Goal: Transaction & Acquisition: Purchase product/service

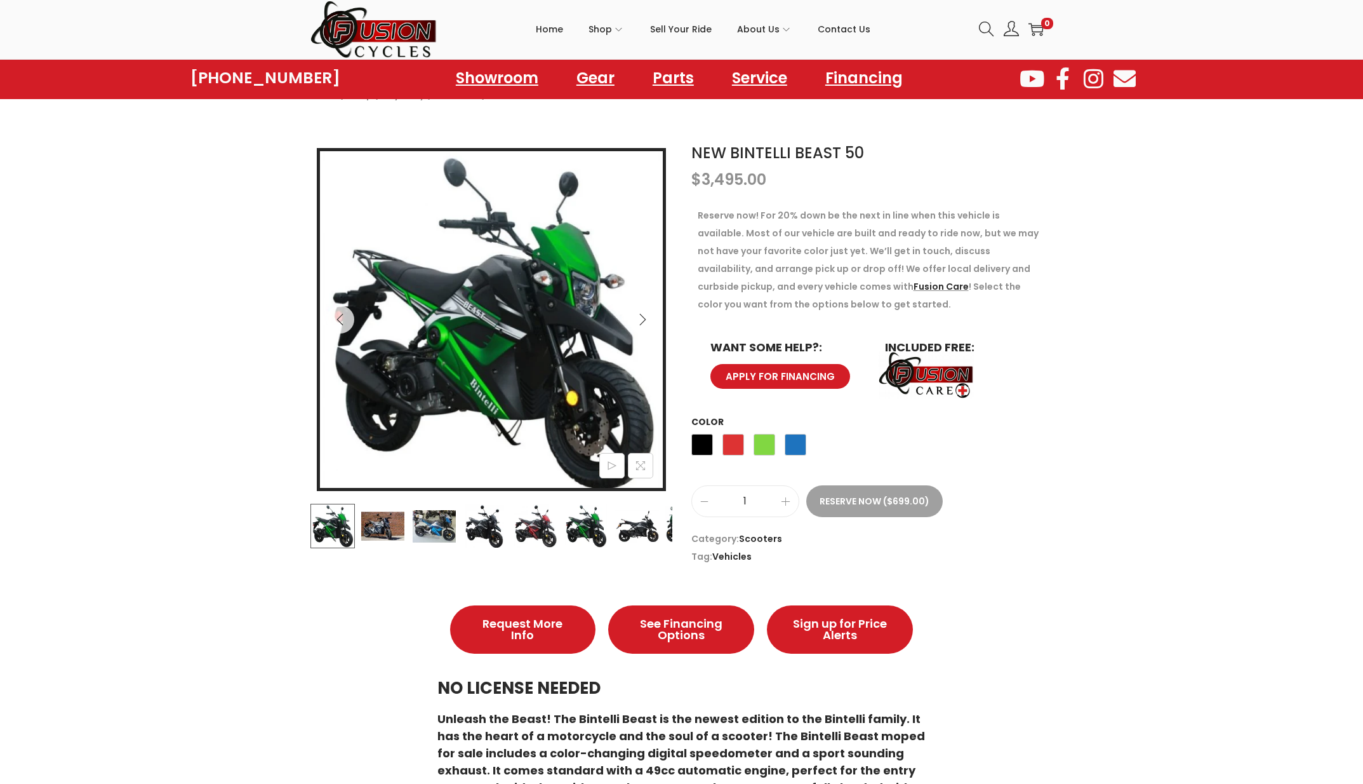
scroll to position [94, 0]
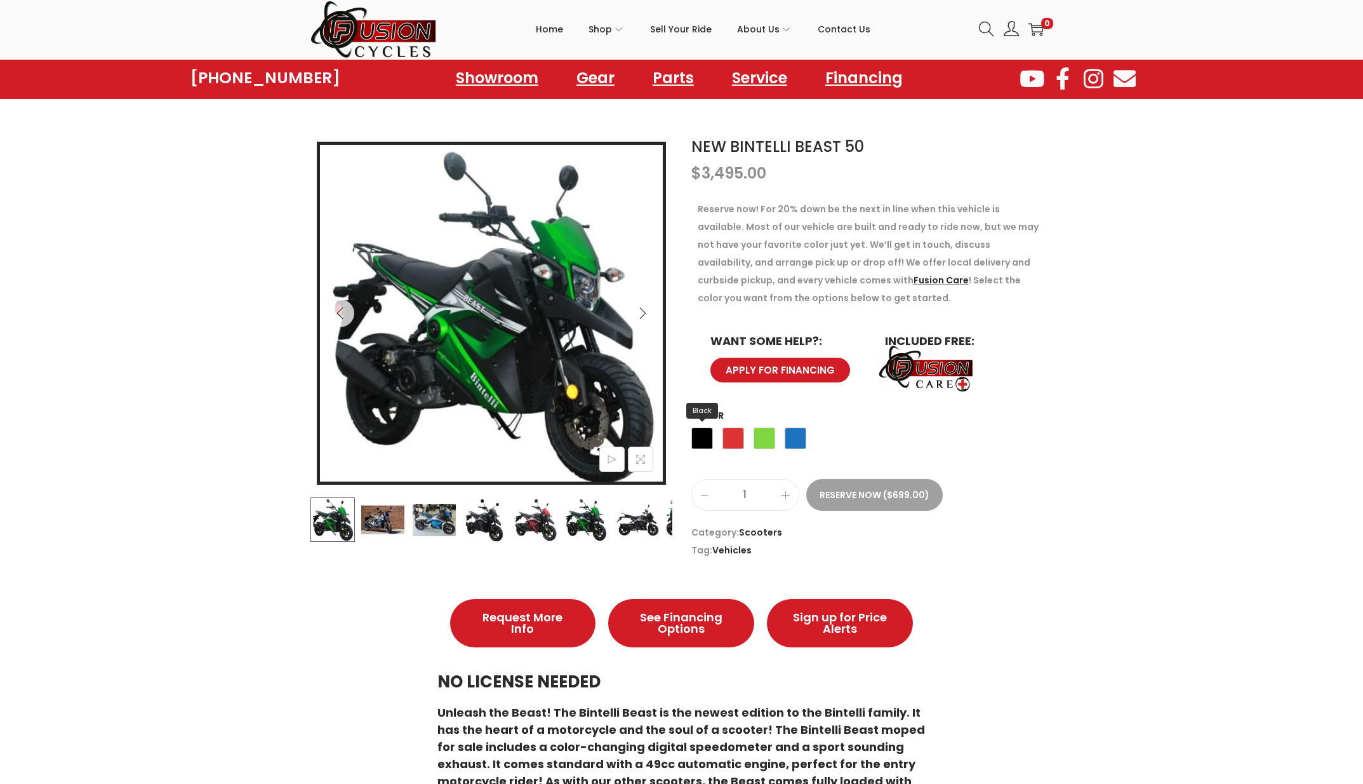
click at [709, 438] on span "Black" at bounding box center [703, 438] width 22 height 22
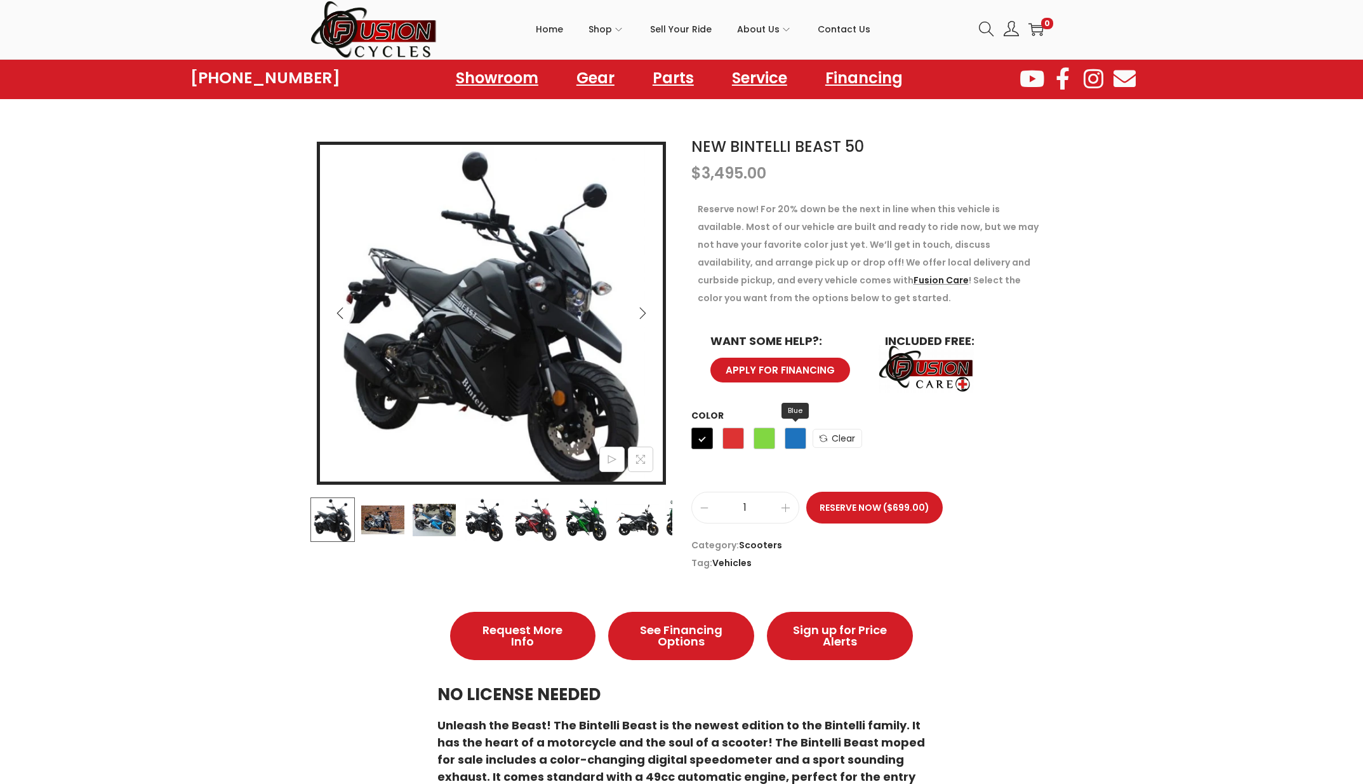
click at [785, 439] on span "Blue" at bounding box center [796, 438] width 22 height 22
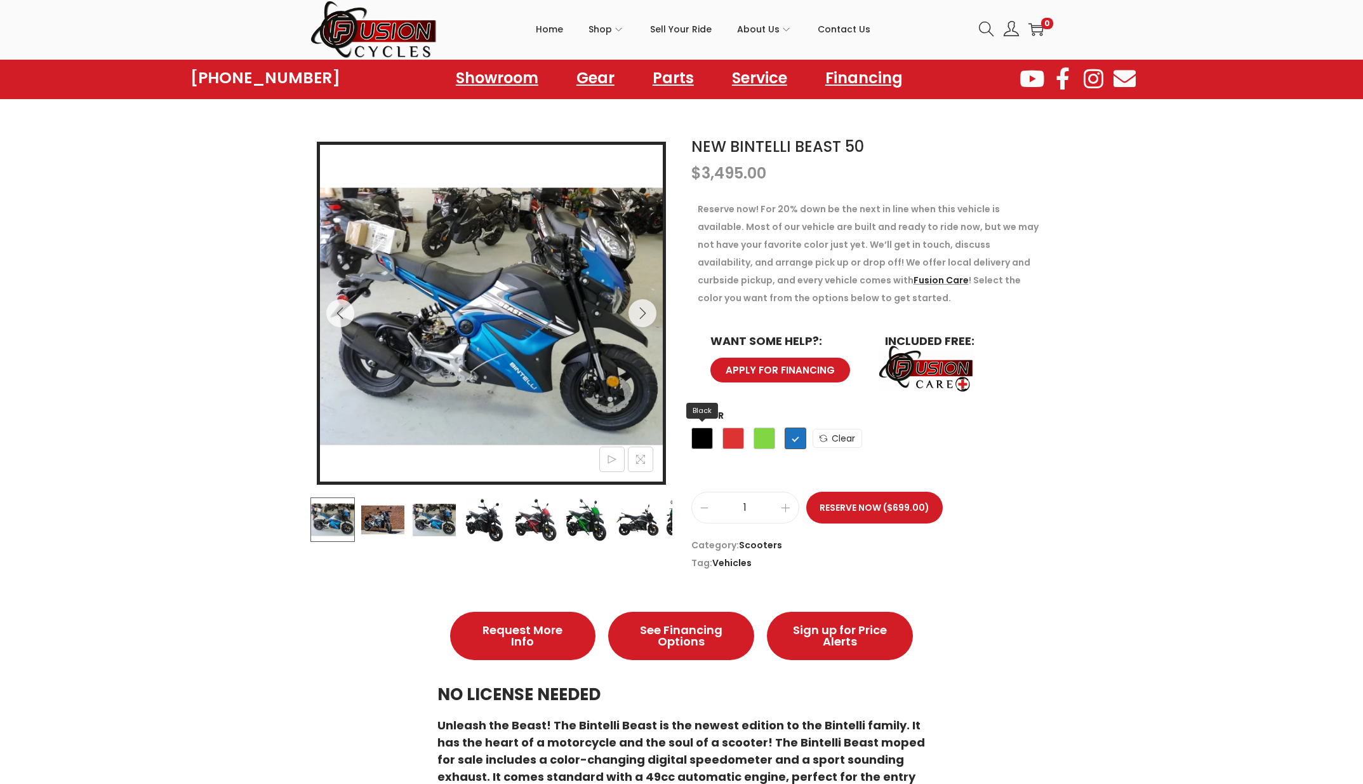
click at [700, 432] on span "Black" at bounding box center [703, 438] width 22 height 22
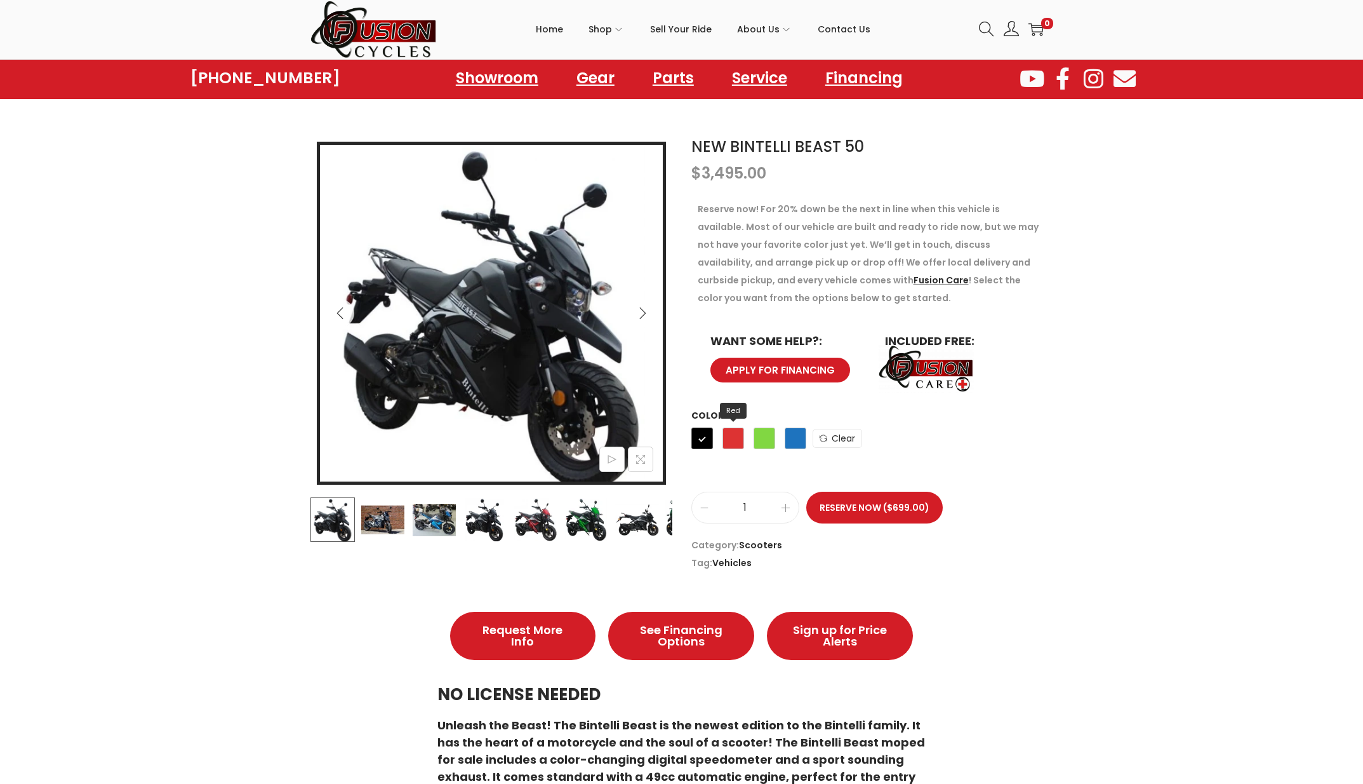
click at [739, 437] on span "Red" at bounding box center [734, 438] width 22 height 22
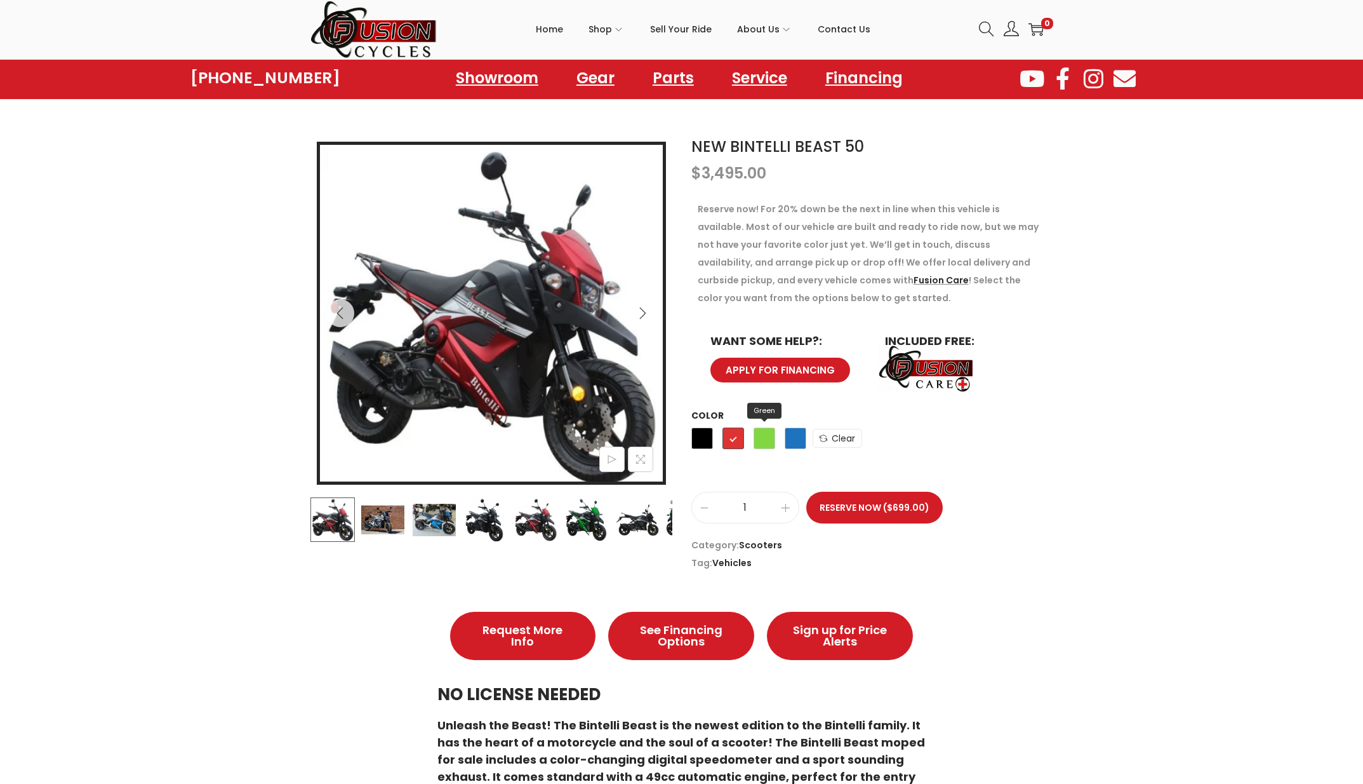
click at [769, 435] on span "Green" at bounding box center [765, 438] width 22 height 22
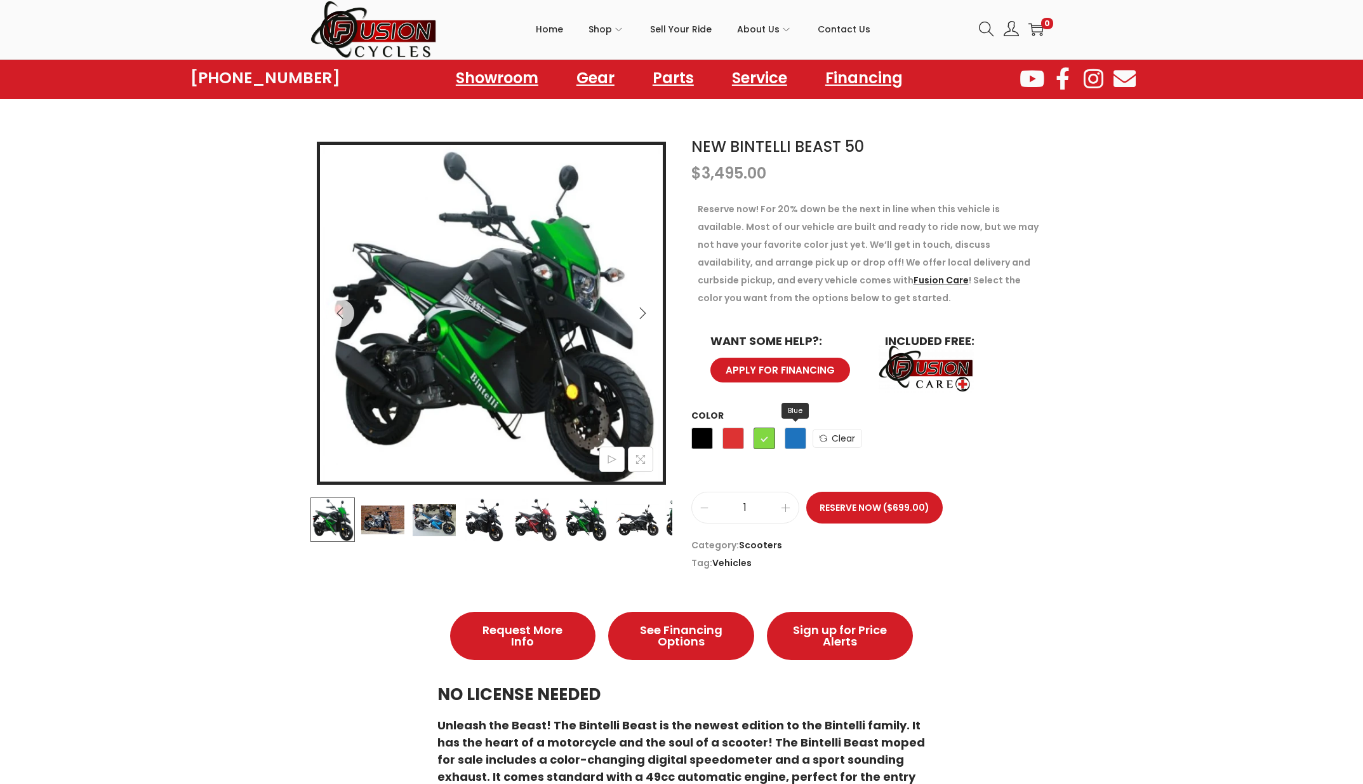
click at [795, 436] on span "Blue" at bounding box center [796, 438] width 22 height 22
